Goal: Check status: Check status

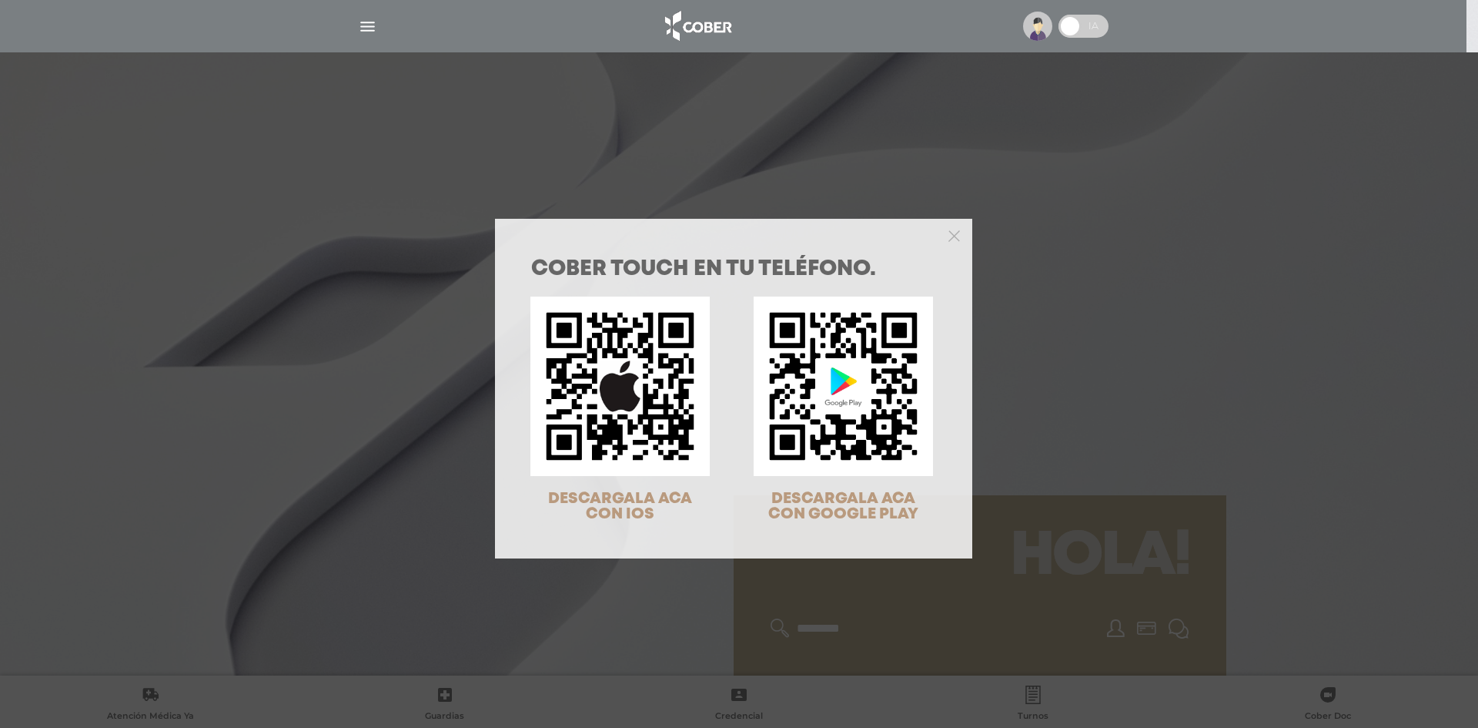
drag, startPoint x: 949, startPoint y: 231, endPoint x: 949, endPoint y: 241, distance: 10.0
click at [949, 231] on icon "Close" at bounding box center [955, 236] width 12 height 12
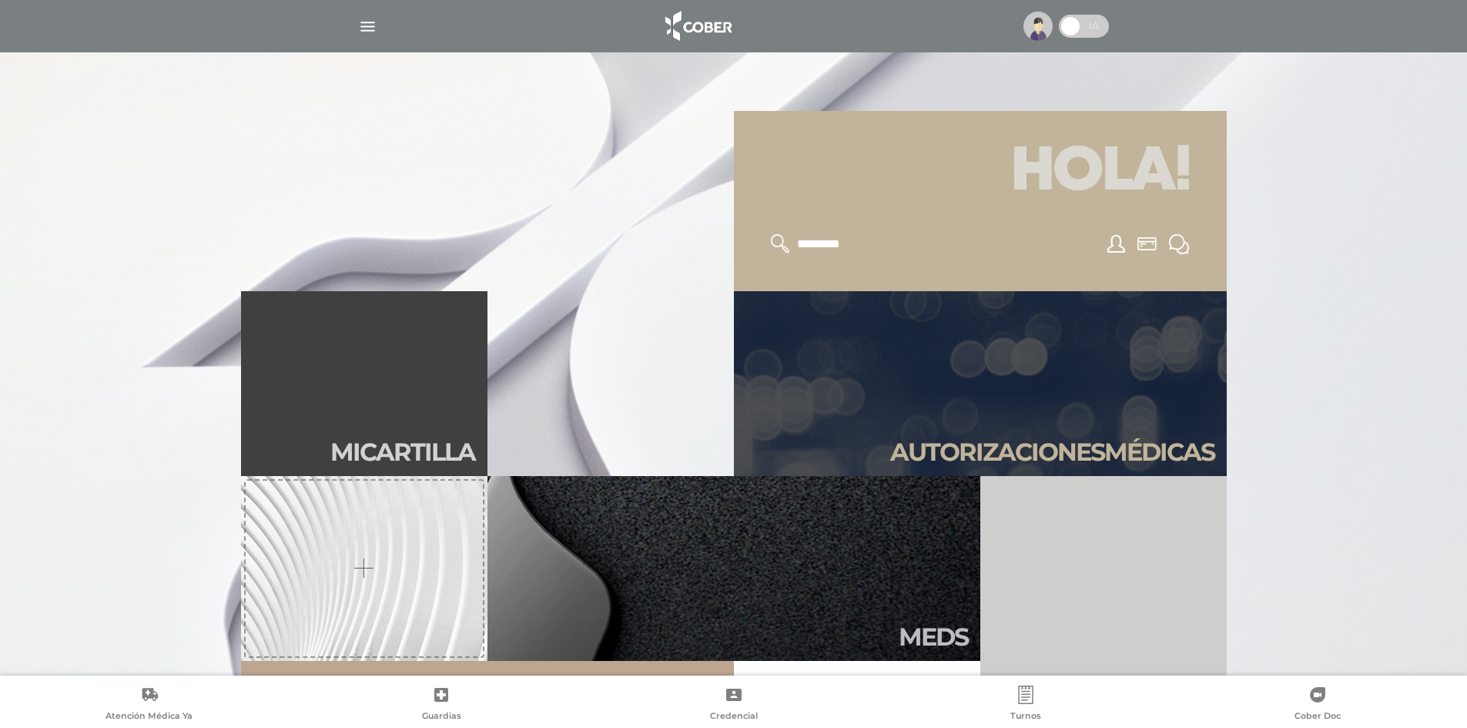
scroll to position [385, 0]
click at [1030, 405] on link "Autori zaciones médicas" at bounding box center [980, 382] width 493 height 185
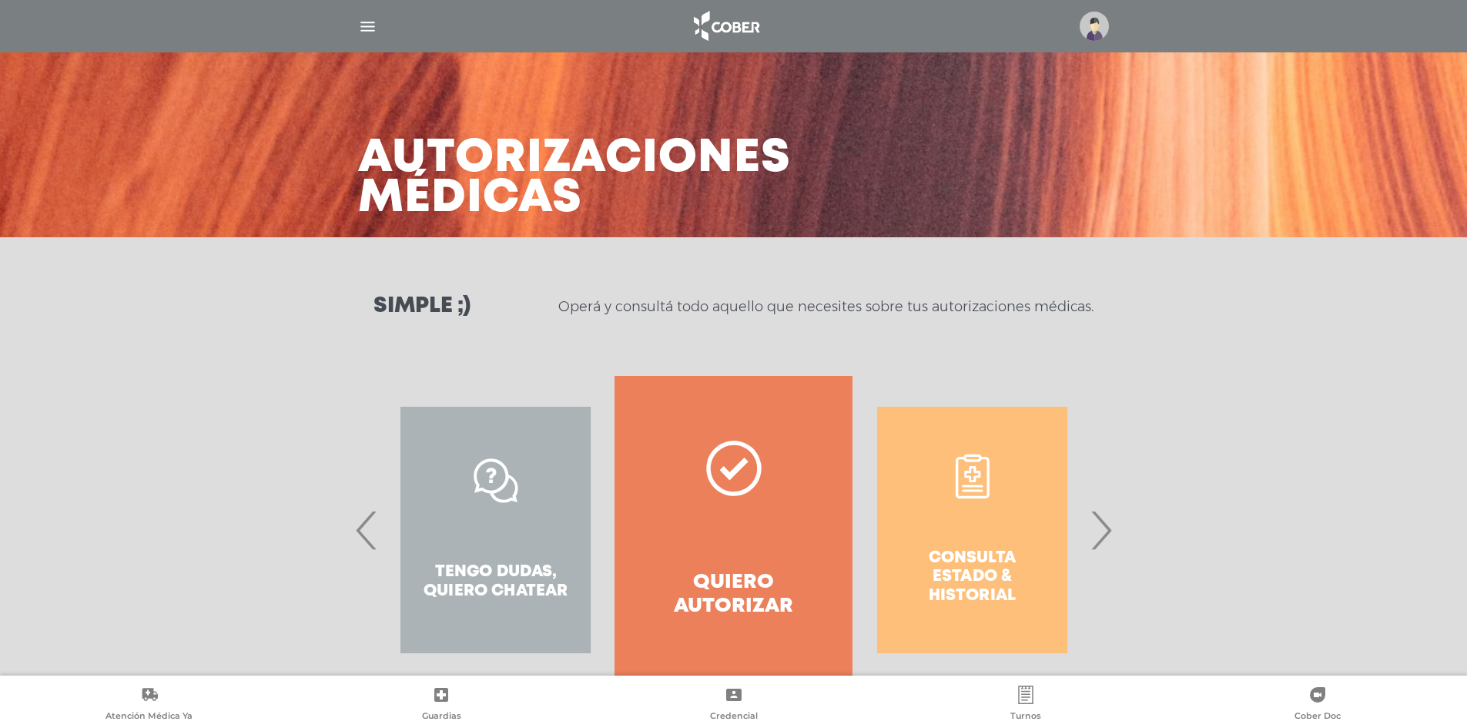
click at [1098, 538] on span "›" at bounding box center [1101, 529] width 30 height 83
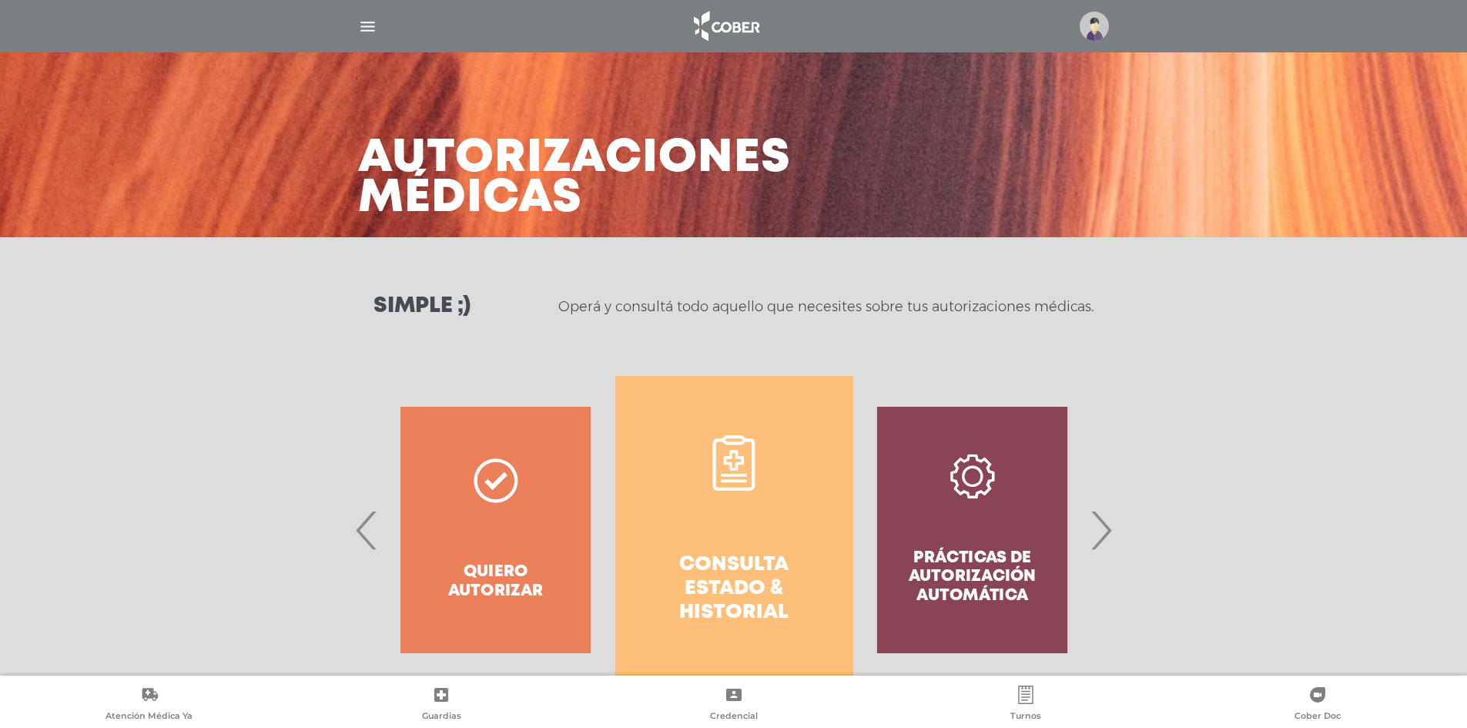
click at [765, 523] on link "Consulta estado & historial" at bounding box center [734, 530] width 238 height 308
click at [1100, 23] on img at bounding box center [1094, 26] width 29 height 29
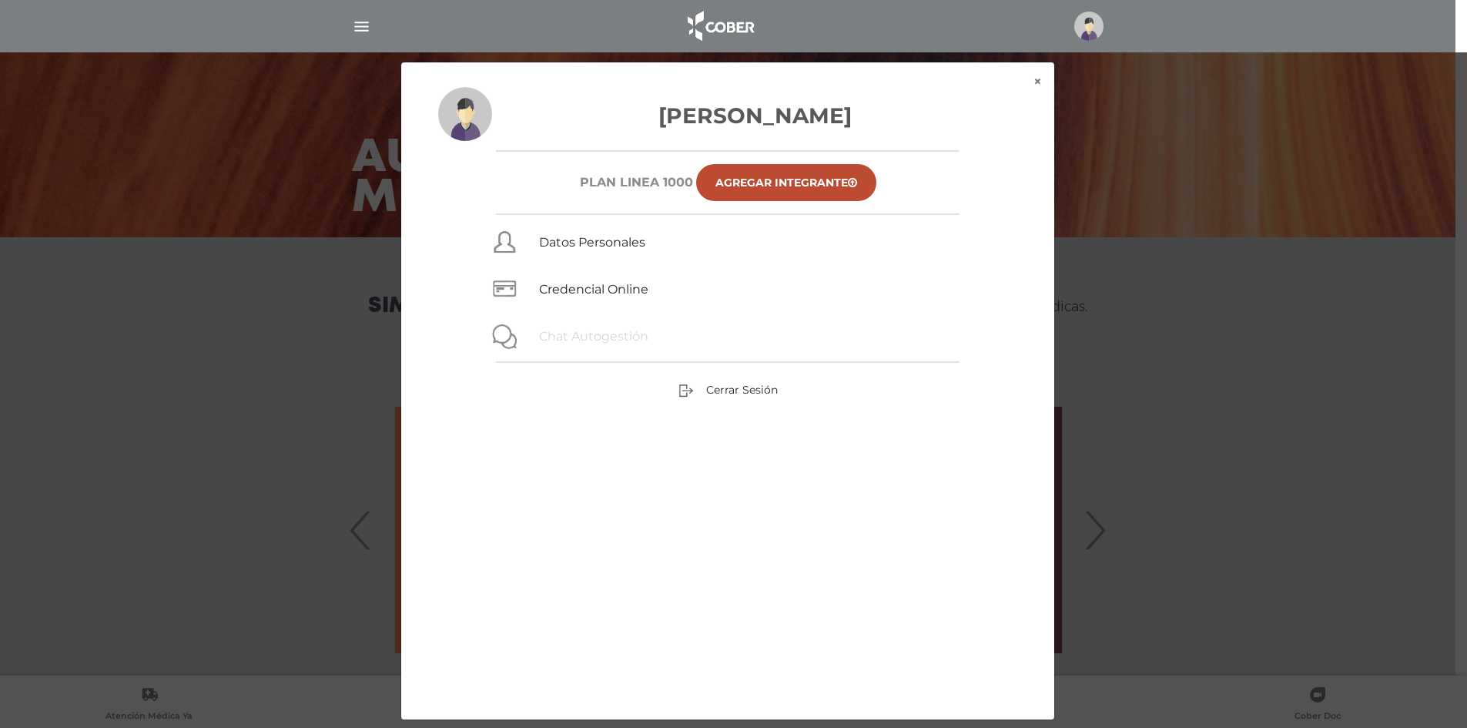
click at [611, 339] on link "Chat Autogestión" at bounding box center [593, 336] width 109 height 15
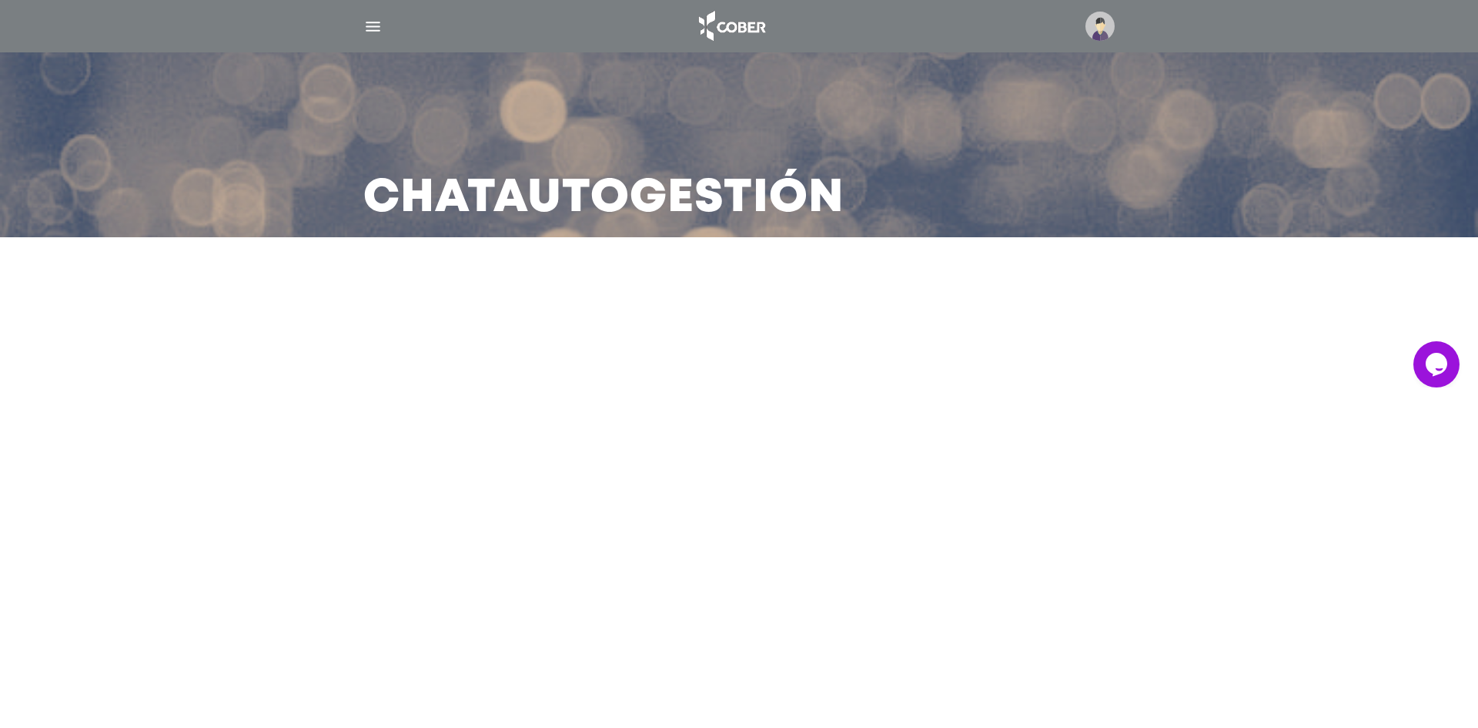
click at [1438, 365] on icon "Widget de Chat" at bounding box center [1437, 363] width 22 height 23
